Goal: Task Accomplishment & Management: Manage account settings

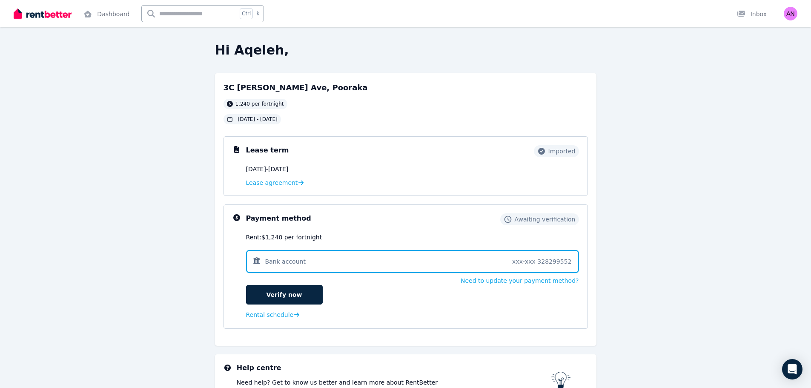
click at [422, 260] on span at bounding box center [412, 261] width 333 height 23
click at [547, 264] on span at bounding box center [412, 261] width 333 height 23
click at [313, 300] on link "Verify now" at bounding box center [284, 295] width 77 height 20
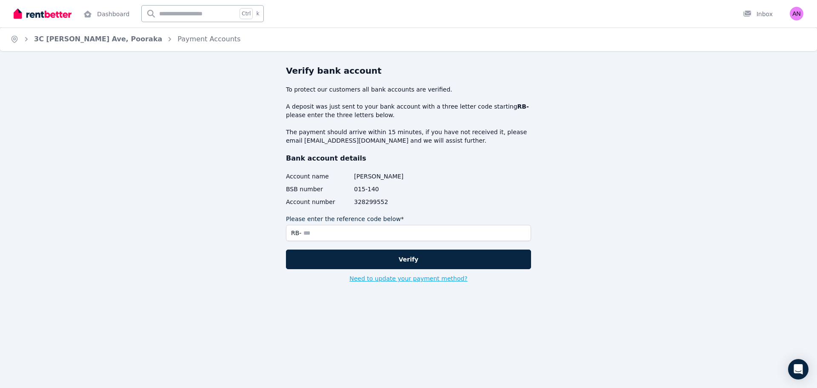
click at [430, 278] on button "Need to update your payment method?" at bounding box center [408, 278] width 118 height 9
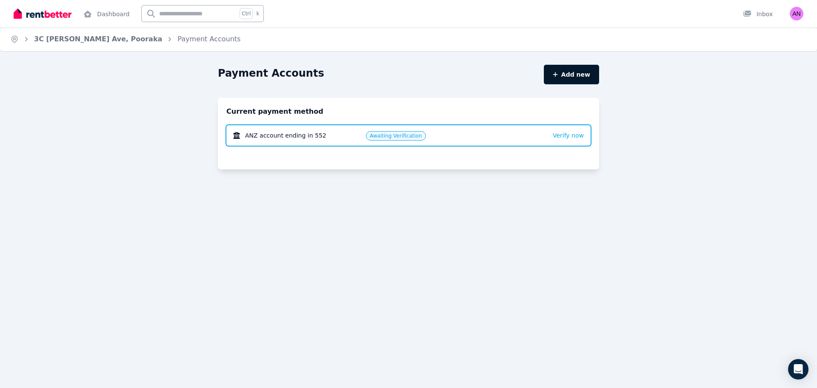
click at [569, 74] on button "Add new" at bounding box center [571, 75] width 55 height 20
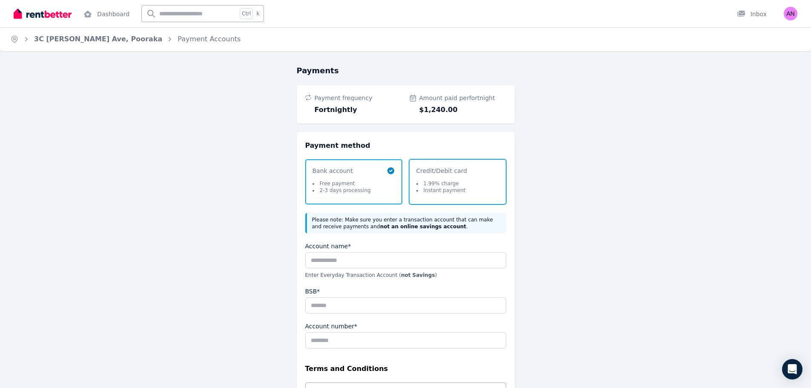
click at [459, 183] on li "1.99% charge" at bounding box center [440, 183] width 49 height 7
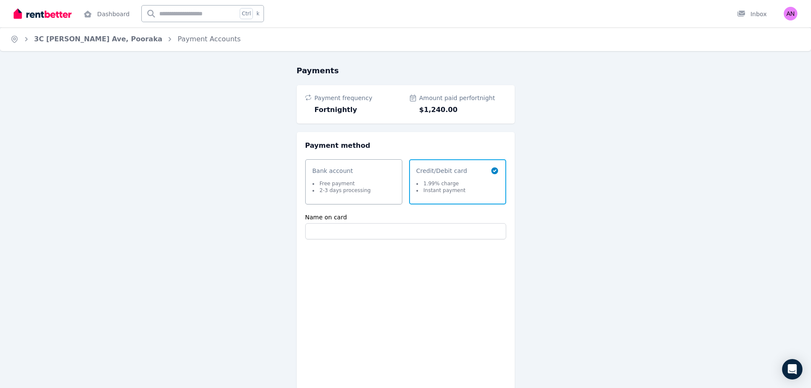
click at [347, 117] on div "Payment frequency Fortnightly Amount paid per fortnight $1,240.00" at bounding box center [406, 104] width 218 height 38
click at [339, 103] on div "Payment frequency Fortnightly" at bounding box center [357, 104] width 87 height 21
click at [446, 106] on span "$1,240.00" at bounding box center [462, 110] width 87 height 10
click at [383, 190] on span "Bank account Free payment 2-3 days processing" at bounding box center [349, 181] width 74 height 31
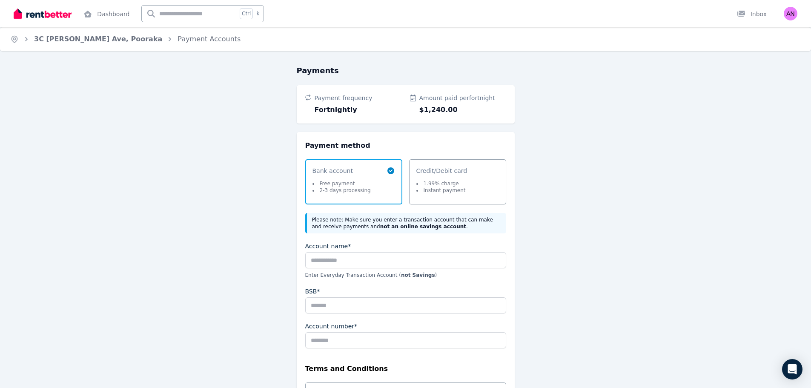
click at [91, 44] on ol "Home 3C Elaine Ave, Pooraka Payment Accounts" at bounding box center [125, 39] width 251 height 24
click at [92, 38] on link "3C [PERSON_NAME] Ave, Pooraka" at bounding box center [98, 39] width 128 height 8
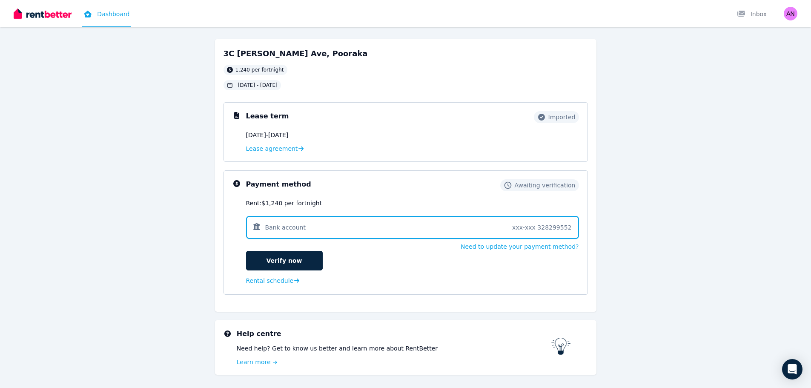
scroll to position [60, 0]
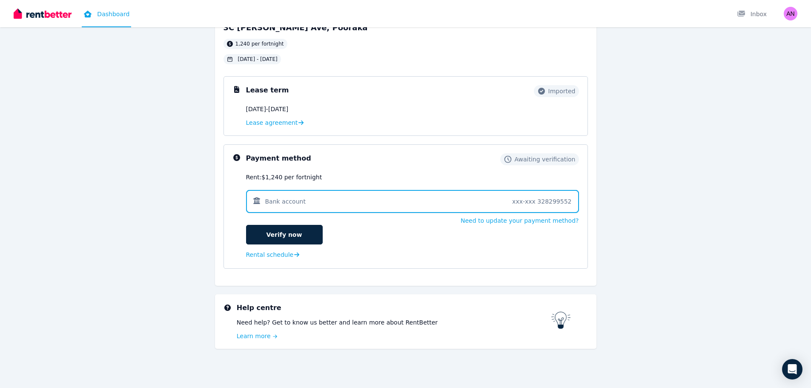
click at [545, 204] on span at bounding box center [412, 201] width 333 height 23
click at [460, 204] on span at bounding box center [412, 201] width 333 height 23
click at [307, 231] on link "Verify now" at bounding box center [284, 235] width 77 height 20
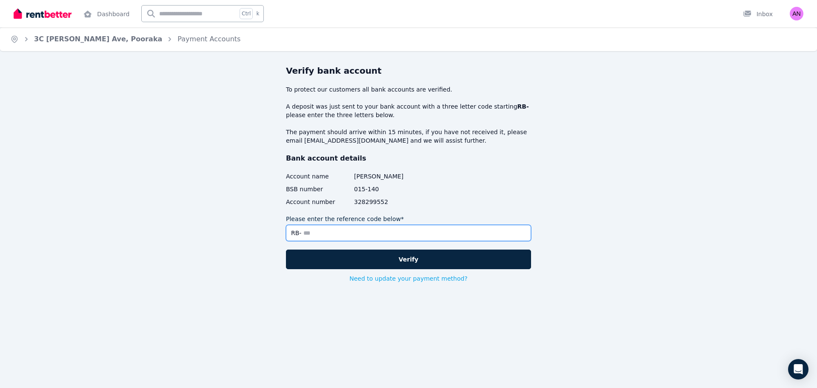
click at [377, 237] on input "Please enter the reference code below*" at bounding box center [408, 233] width 245 height 16
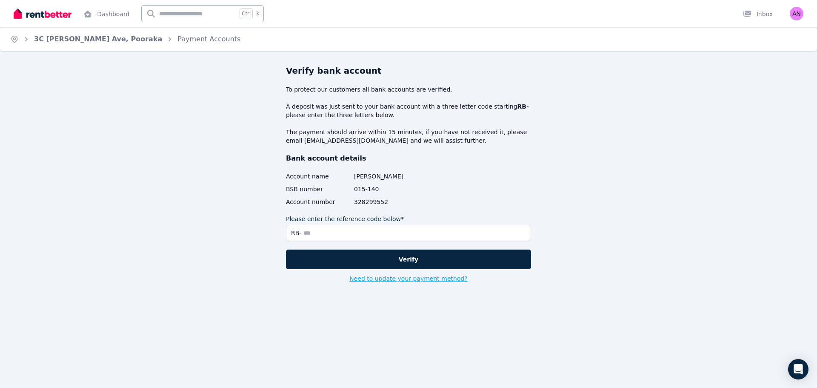
click at [391, 279] on button "Need to update your payment method?" at bounding box center [408, 278] width 118 height 9
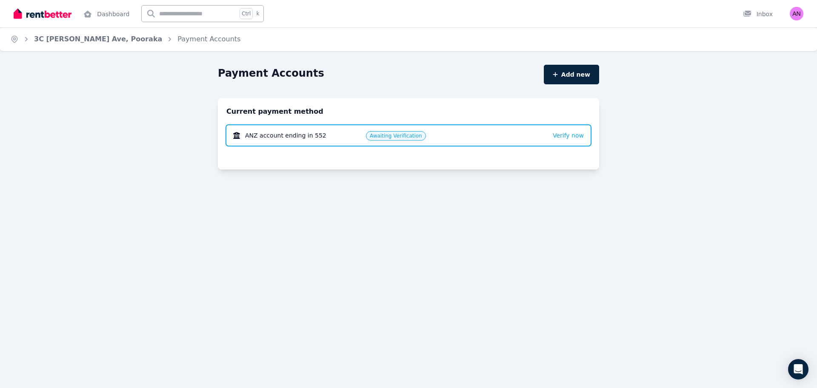
click at [582, 72] on button "Add new" at bounding box center [571, 75] width 55 height 20
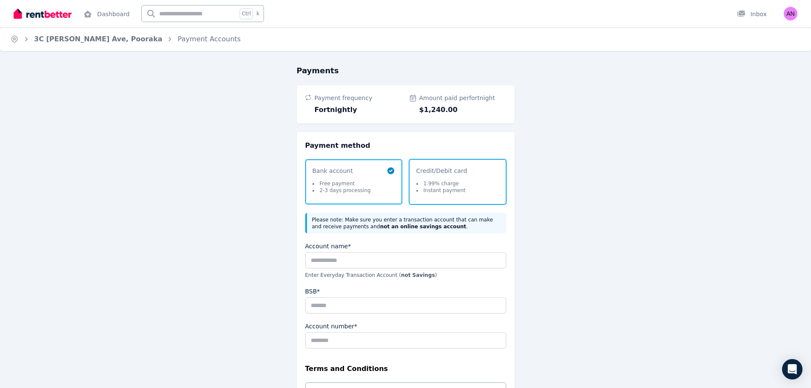
click at [478, 180] on span "Credit/Debit card 1.99% charge Instant payment" at bounding box center [453, 181] width 74 height 31
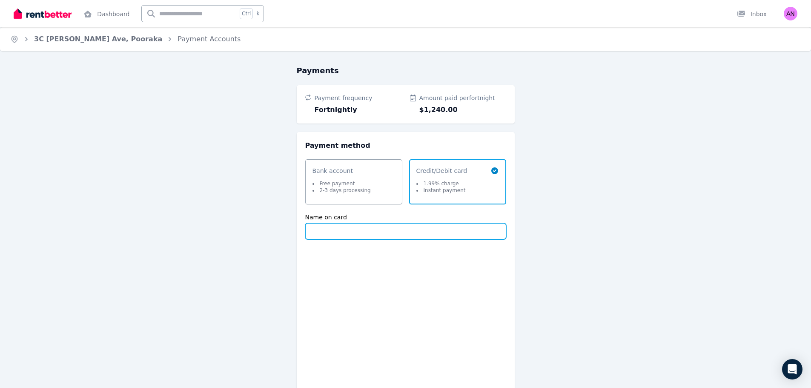
click at [365, 235] on input "Name on card" at bounding box center [405, 231] width 201 height 16
type input "**********"
click at [348, 114] on span "Fortnightly" at bounding box center [357, 110] width 87 height 10
click at [343, 106] on span "Fortnightly" at bounding box center [357, 110] width 87 height 10
click at [360, 185] on li "Free payment" at bounding box center [341, 183] width 58 height 7
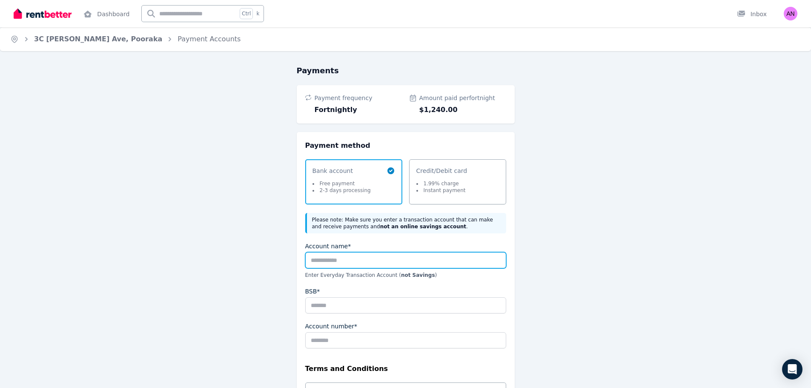
click at [348, 265] on input "Account name*" at bounding box center [405, 260] width 201 height 16
type input "**********"
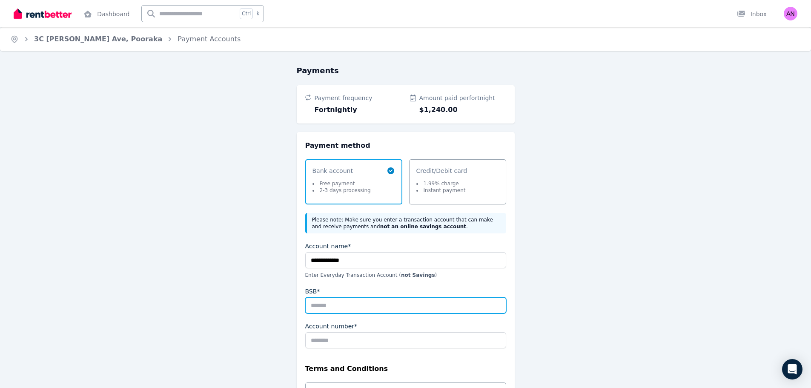
click at [350, 304] on input "BSB*" at bounding box center [405, 305] width 201 height 16
type input "******"
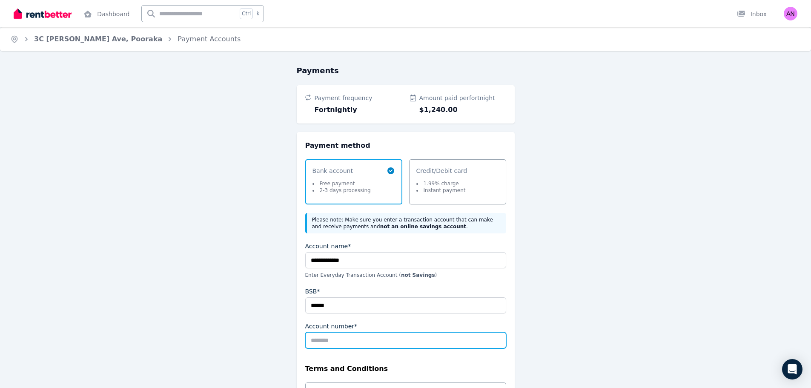
click at [336, 340] on input "Account number*" at bounding box center [405, 340] width 201 height 16
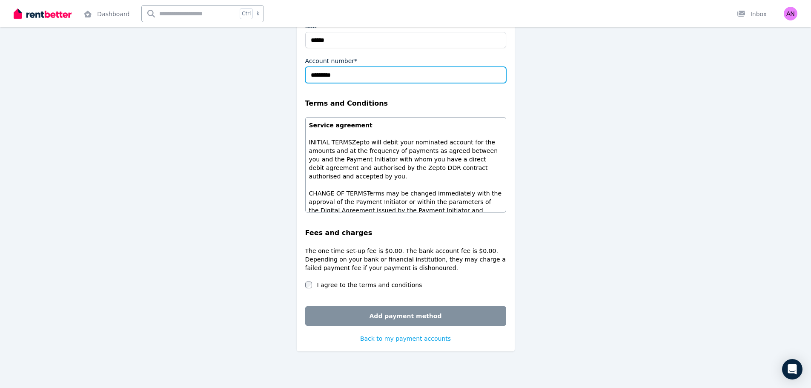
scroll to position [268, 0]
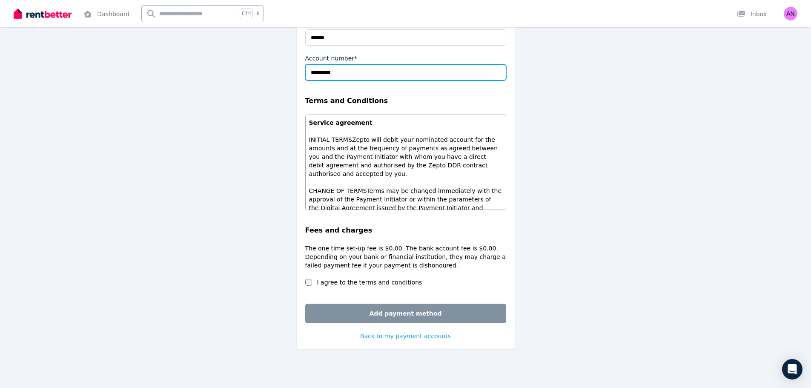
type input "*********"
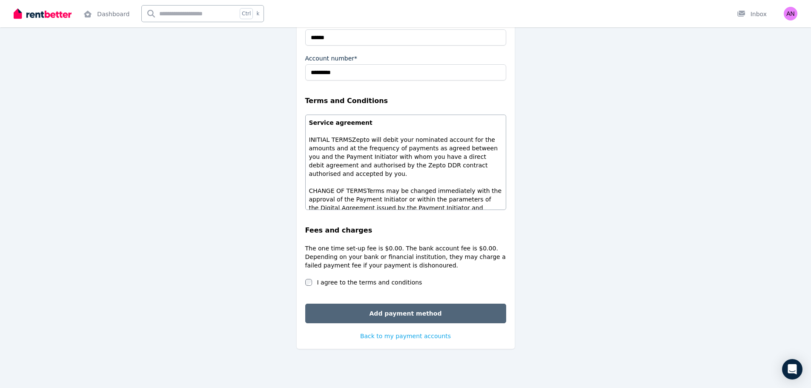
click at [404, 310] on button "Add payment method" at bounding box center [405, 313] width 201 height 20
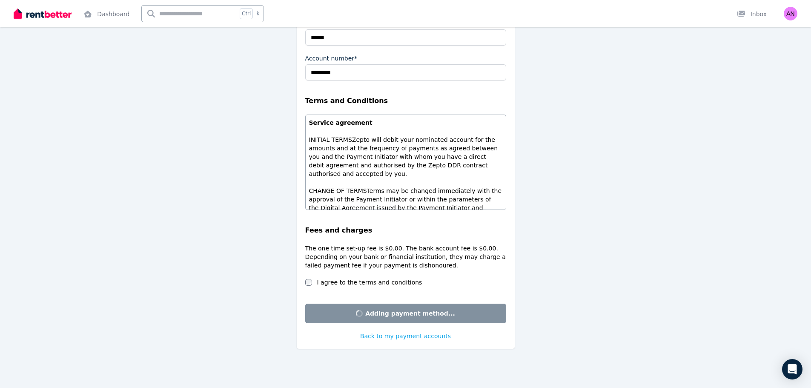
scroll to position [0, 0]
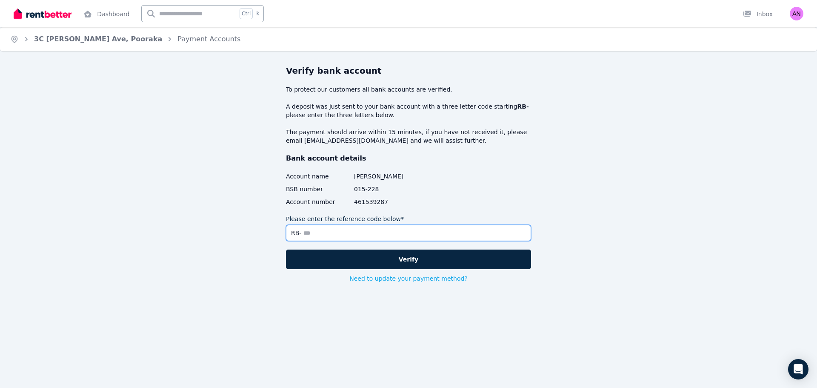
click at [346, 236] on input "Please enter the reference code below*" at bounding box center [408, 233] width 245 height 16
drag, startPoint x: 323, startPoint y: 235, endPoint x: 248, endPoint y: 234, distance: 74.9
click at [248, 234] on div "Verify bank account To protect our customers all bank accounts are verified. A …" at bounding box center [408, 193] width 381 height 257
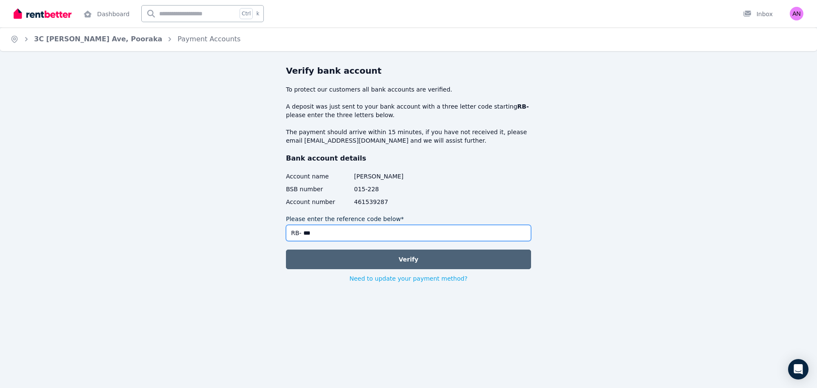
type input "***"
click at [473, 263] on button "Verify" at bounding box center [408, 259] width 245 height 20
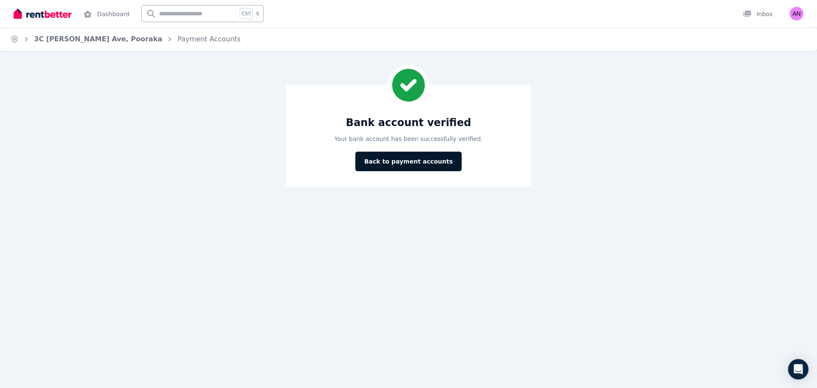
click at [406, 162] on button "Back to payment accounts" at bounding box center [408, 161] width 106 height 20
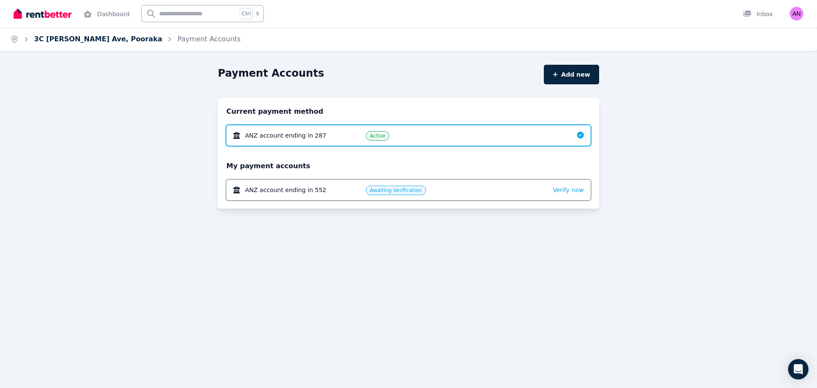
click at [57, 39] on link "3C [PERSON_NAME] Ave, Pooraka" at bounding box center [98, 39] width 128 height 8
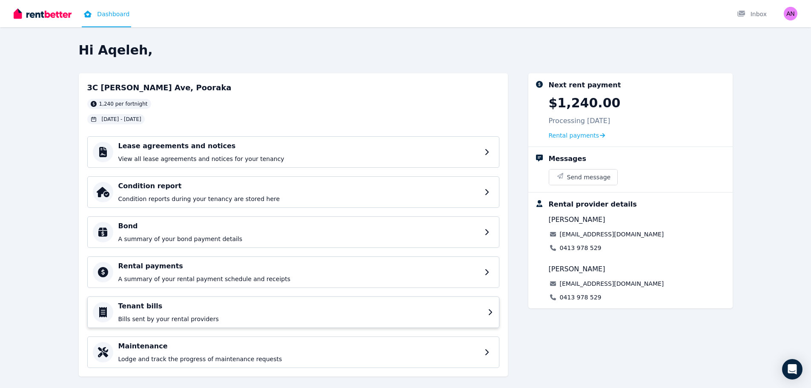
click at [285, 309] on h4 "Tenant bills" at bounding box center [300, 306] width 364 height 10
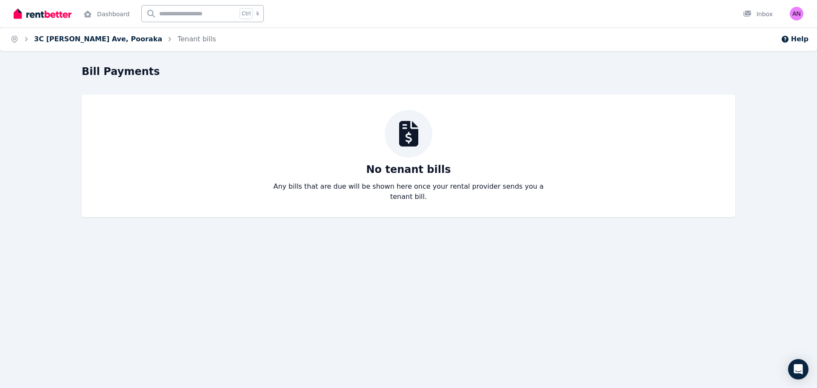
click at [76, 39] on link "3C [PERSON_NAME] Ave, Pooraka" at bounding box center [98, 39] width 128 height 8
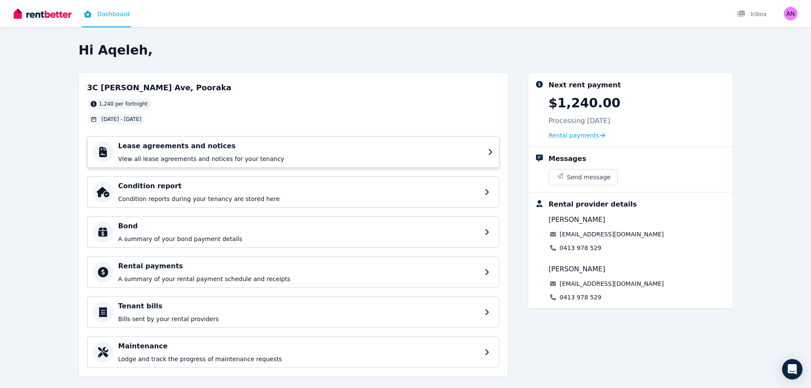
click at [223, 160] on p "View all lease agreements and notices for your tenancy" at bounding box center [300, 158] width 364 height 9
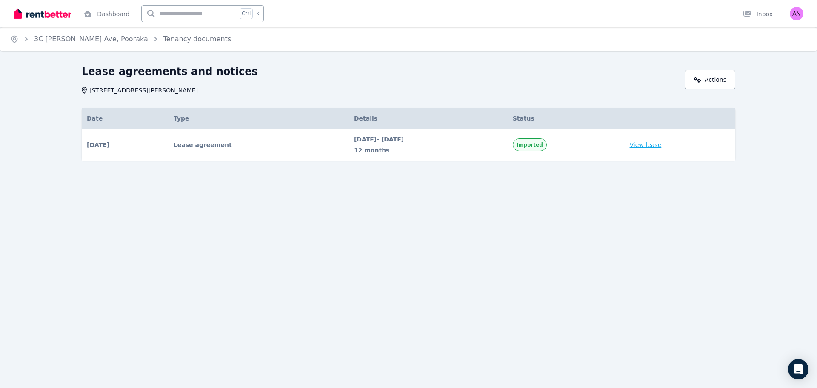
click at [654, 146] on link "View lease" at bounding box center [646, 144] width 32 height 9
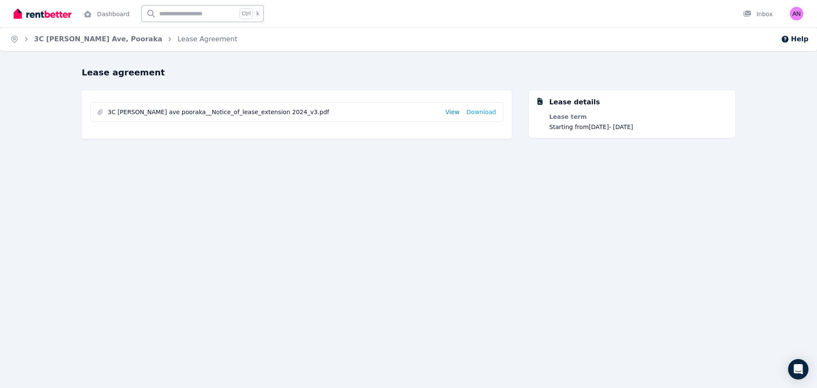
click at [458, 112] on link "View" at bounding box center [453, 112] width 14 height 9
click at [74, 41] on link "3C [PERSON_NAME] Ave, Pooraka" at bounding box center [98, 39] width 128 height 8
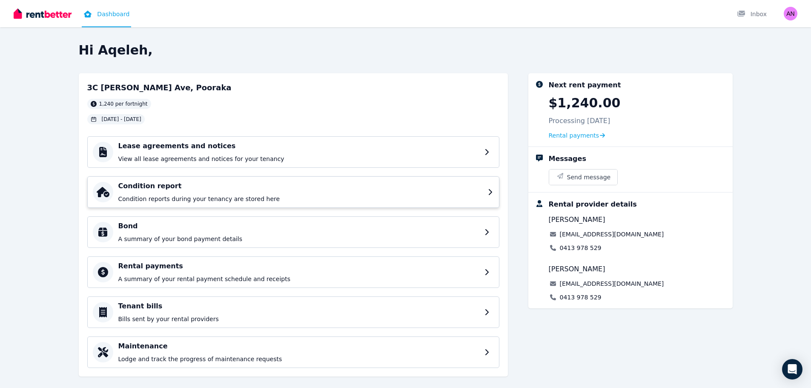
click at [315, 194] on p "Condition reports during your tenancy are stored here" at bounding box center [300, 198] width 364 height 9
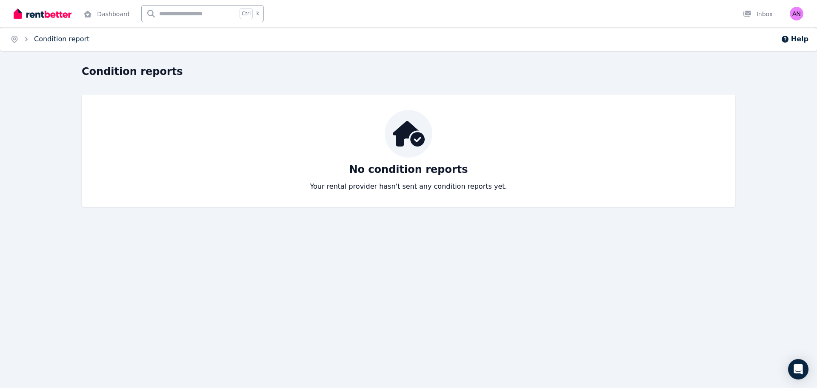
click at [34, 41] on link "Condition report" at bounding box center [61, 39] width 55 height 8
click at [14, 40] on icon "Breadcrumb" at bounding box center [14, 39] width 9 height 9
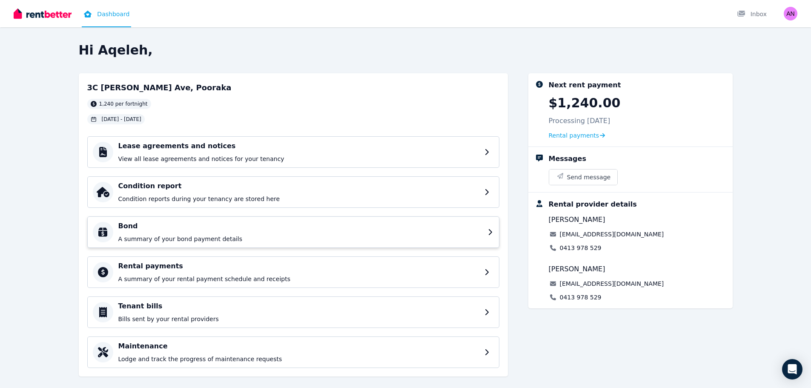
click at [317, 232] on div "Bond A summary of your bond payment details" at bounding box center [300, 232] width 364 height 22
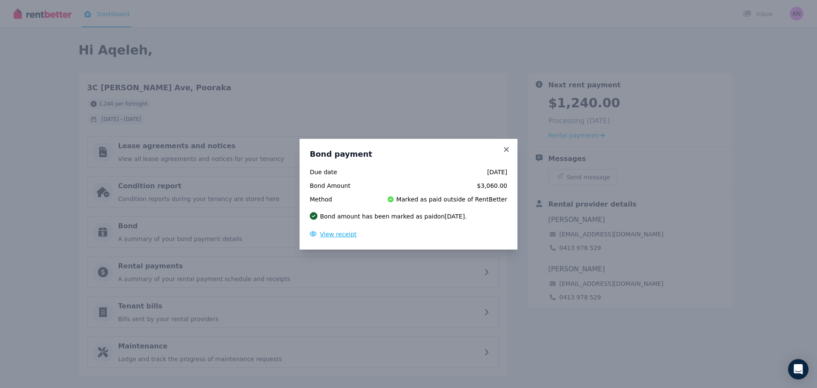
click at [337, 232] on span "View receipt" at bounding box center [338, 234] width 37 height 7
click at [507, 148] on icon at bounding box center [506, 150] width 9 height 8
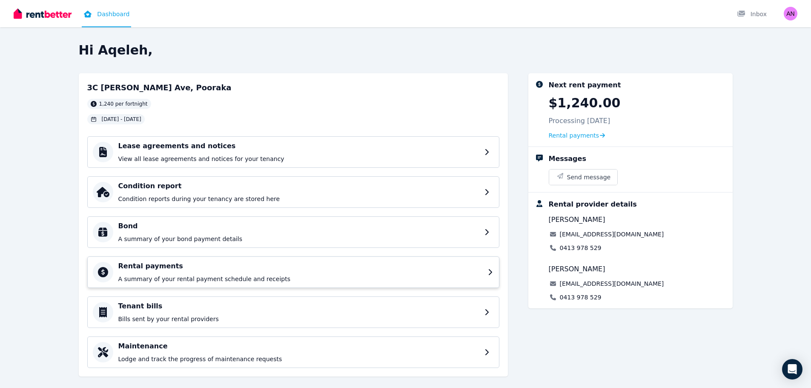
click at [238, 273] on div "Rental payments A summary of your rental payment schedule and receipts" at bounding box center [300, 272] width 364 height 22
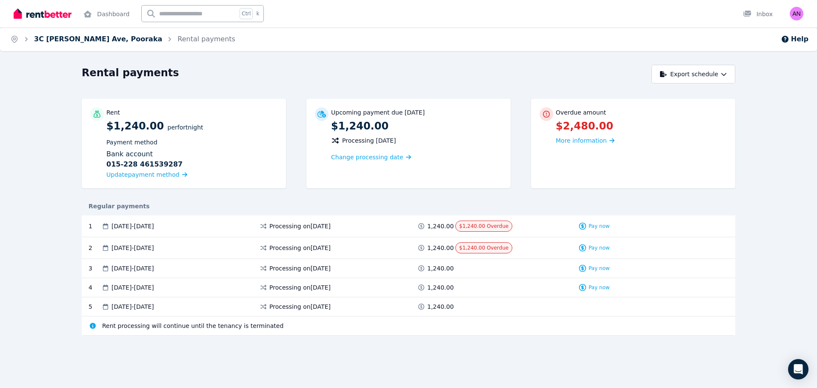
click at [80, 38] on link "3C [PERSON_NAME] Ave, Pooraka" at bounding box center [98, 39] width 128 height 8
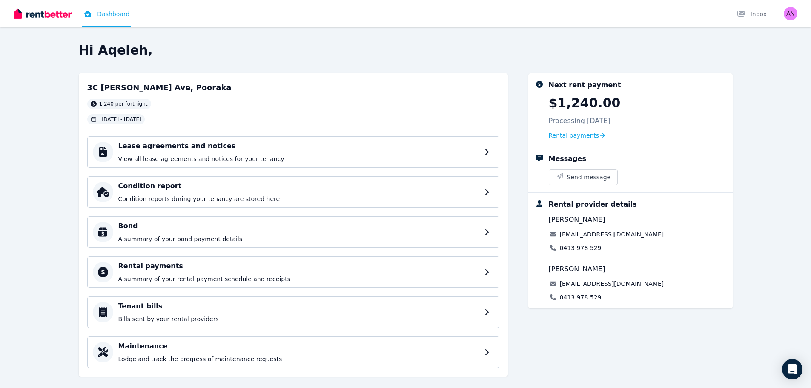
click at [805, 17] on div "Open main menu Dashboard Inbox Open user menu" at bounding box center [405, 13] width 811 height 27
click at [788, 14] on img "button" at bounding box center [790, 14] width 14 height 14
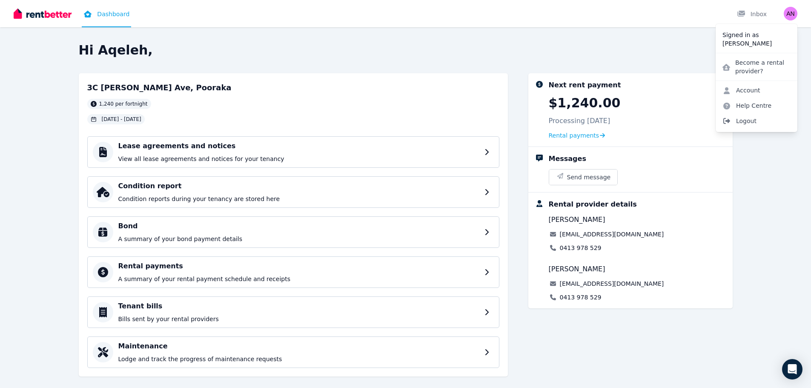
click at [750, 125] on span "Logout" at bounding box center [756, 120] width 82 height 15
